Goal: Check status

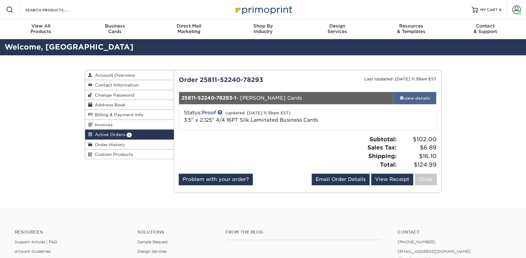
click at [412, 94] on link "view details" at bounding box center [415, 98] width 43 height 12
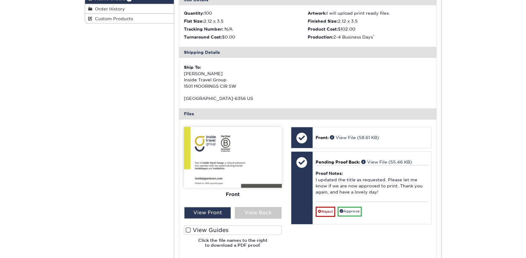
scroll to position [139, 0]
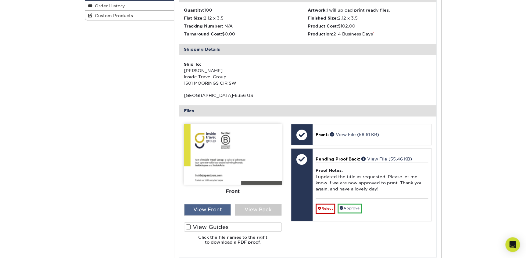
click at [215, 209] on div "View Front" at bounding box center [207, 210] width 47 height 12
click at [254, 209] on div "View Back" at bounding box center [258, 210] width 47 height 12
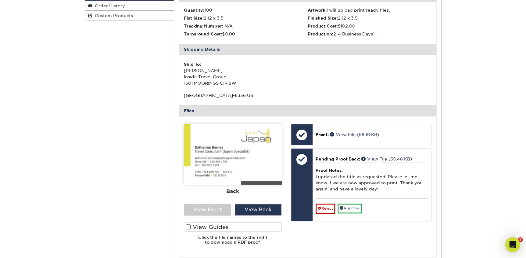
scroll to position [0, 0]
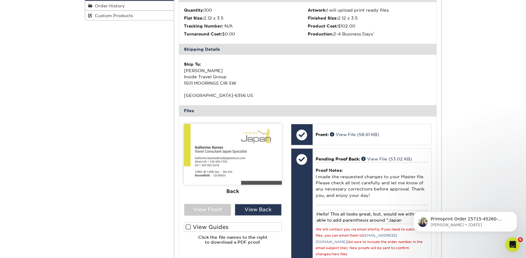
scroll to position [11, 0]
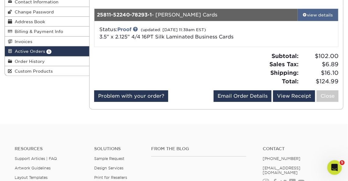
click at [320, 15] on div "view details" at bounding box center [318, 15] width 41 height 6
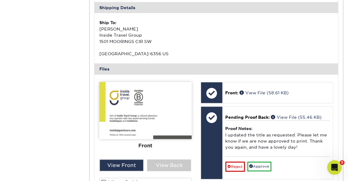
scroll to position [222, 0]
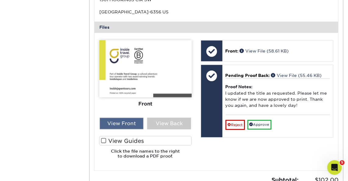
click at [132, 120] on div "View Front" at bounding box center [122, 124] width 44 height 12
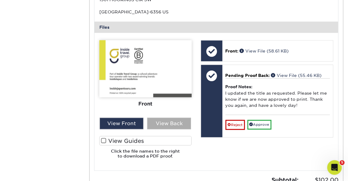
click at [170, 122] on div "View Back" at bounding box center [169, 124] width 44 height 12
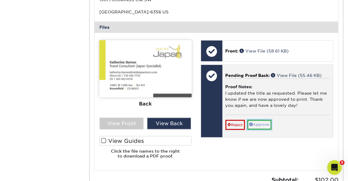
click at [262, 124] on link "Approve" at bounding box center [260, 124] width 24 height 9
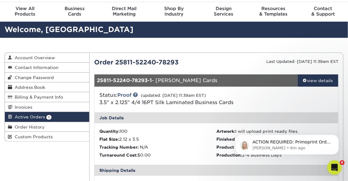
scroll to position [0, 0]
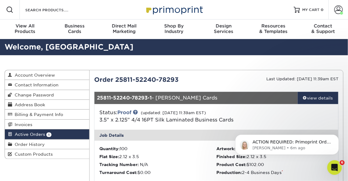
click at [331, 167] on icon "Open Intercom Messenger" at bounding box center [335, 167] width 10 height 10
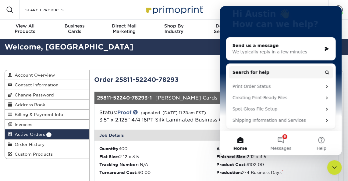
scroll to position [73, 0]
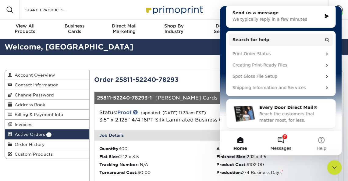
click at [287, 145] on button "7 Messages" at bounding box center [281, 143] width 41 height 24
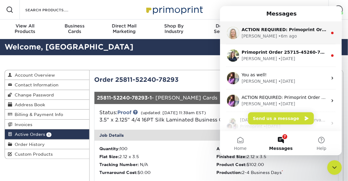
click at [289, 39] on div "ACTION REQUIRED: Primoprint Order 25811-52240-78293 Hello Austin Thank you for …" at bounding box center [281, 33] width 122 height 23
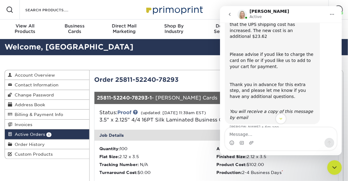
scroll to position [59, 0]
